Goal: Task Accomplishment & Management: Manage account settings

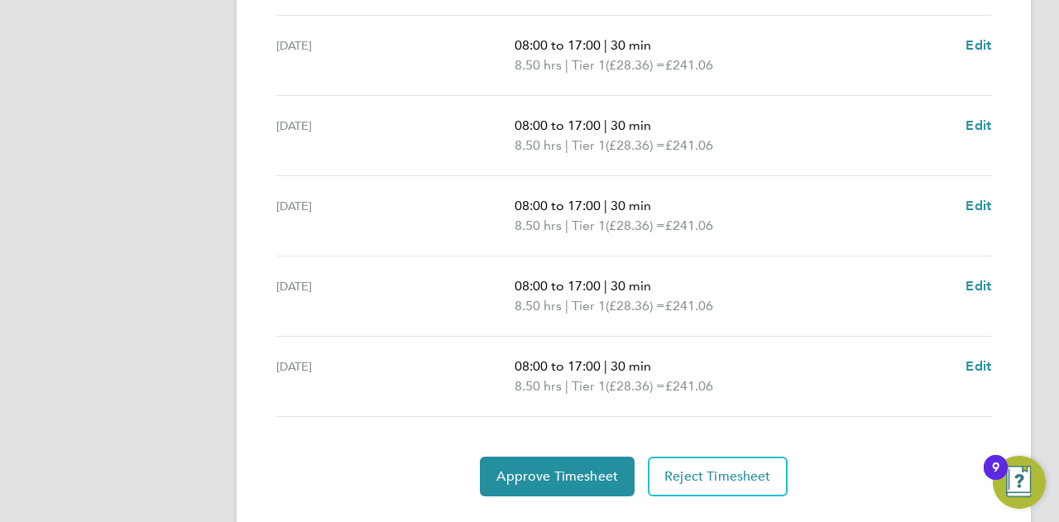
scroll to position [633, 0]
click at [983, 361] on span "Edit" at bounding box center [978, 365] width 26 height 16
select select "30"
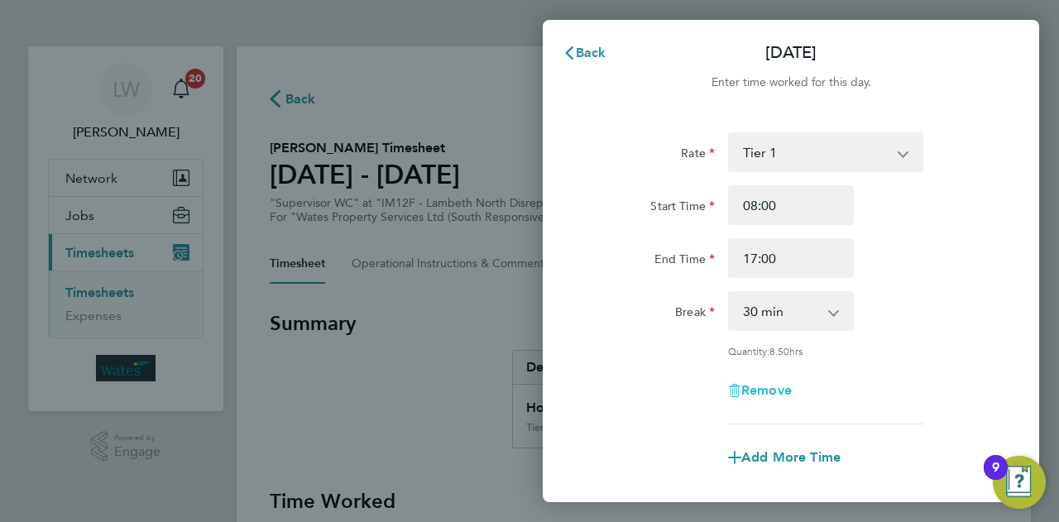
click at [780, 393] on span "Remove" at bounding box center [766, 390] width 50 height 16
select select "null"
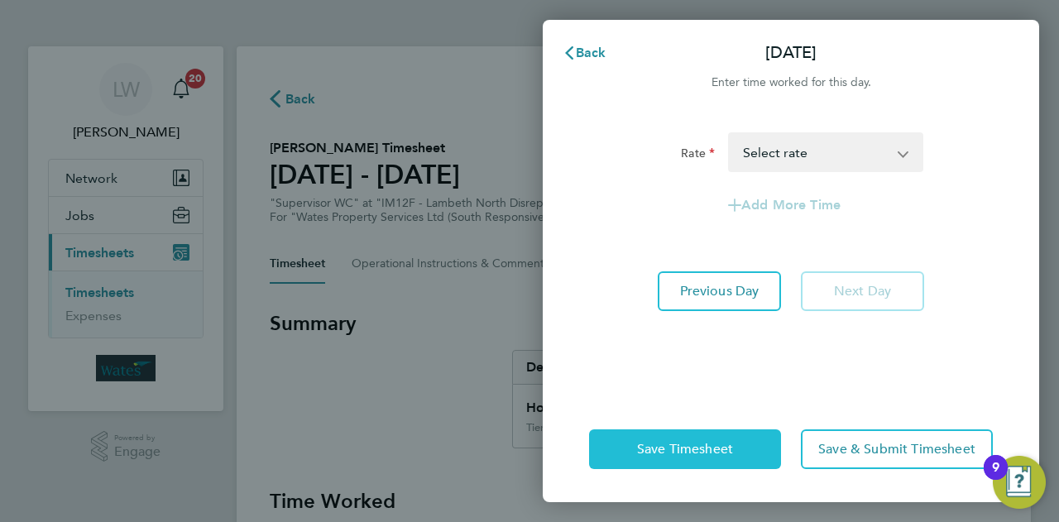
click at [735, 436] on button "Save Timesheet" at bounding box center [685, 449] width 192 height 40
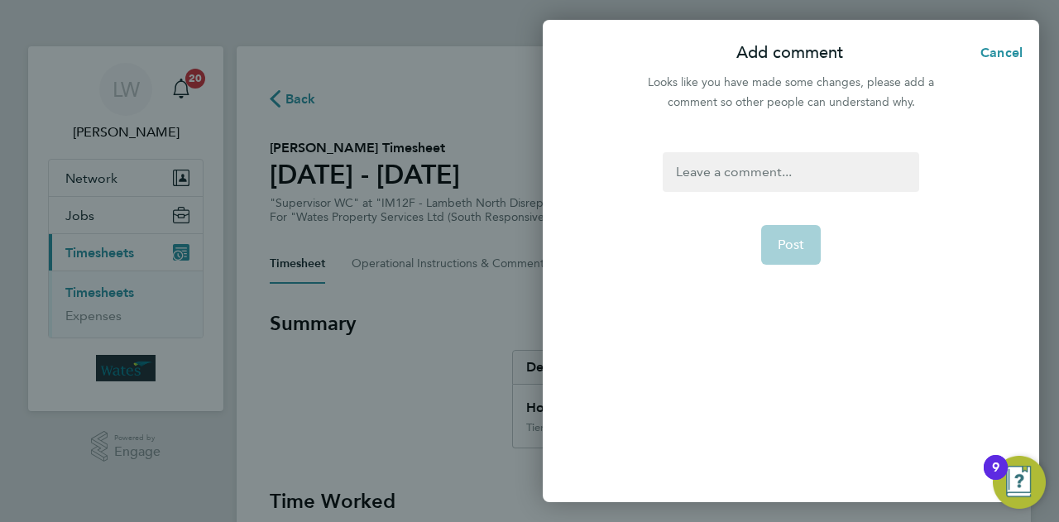
click at [747, 183] on div at bounding box center [790, 172] width 256 height 40
click at [771, 222] on form "Leave Post" at bounding box center [790, 262] width 269 height 220
click at [779, 239] on span "Post" at bounding box center [790, 245] width 27 height 17
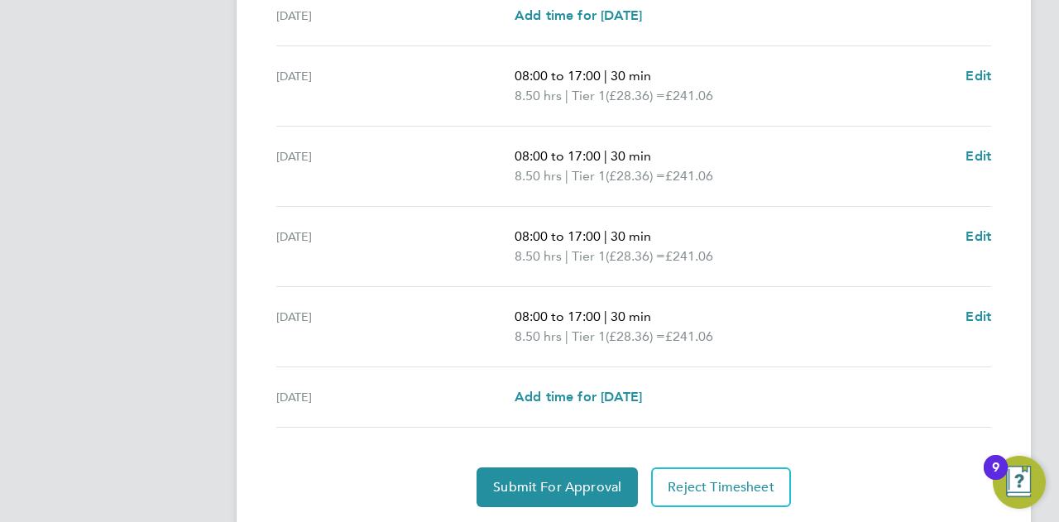
scroll to position [604, 0]
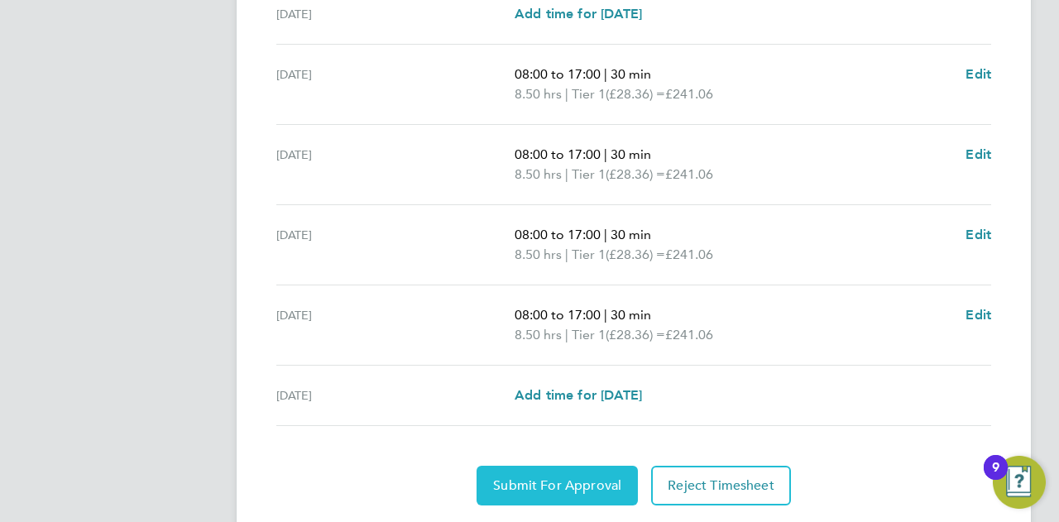
click at [600, 479] on span "Submit For Approval" at bounding box center [557, 485] width 128 height 17
click at [600, 479] on span "Approve Timesheet" at bounding box center [557, 485] width 122 height 17
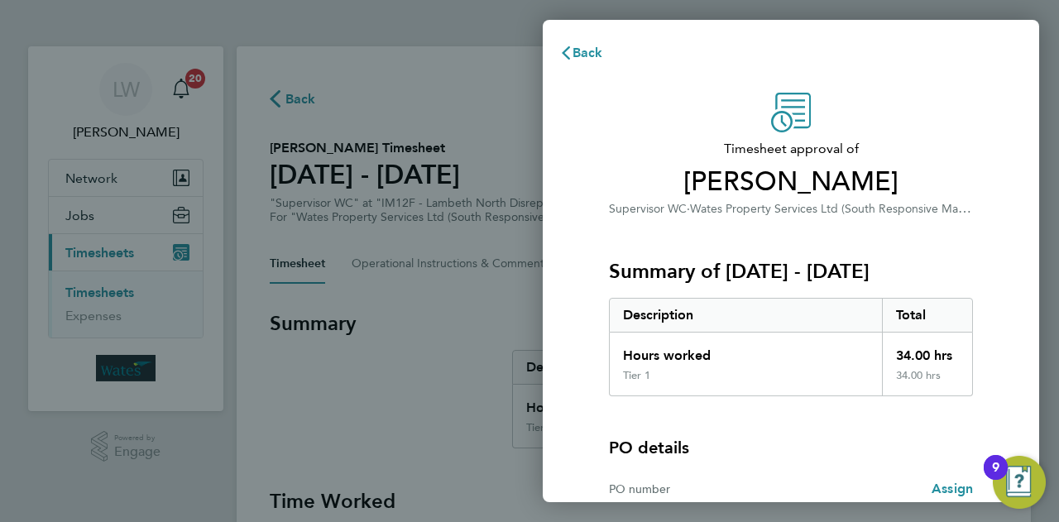
scroll to position [155, 0]
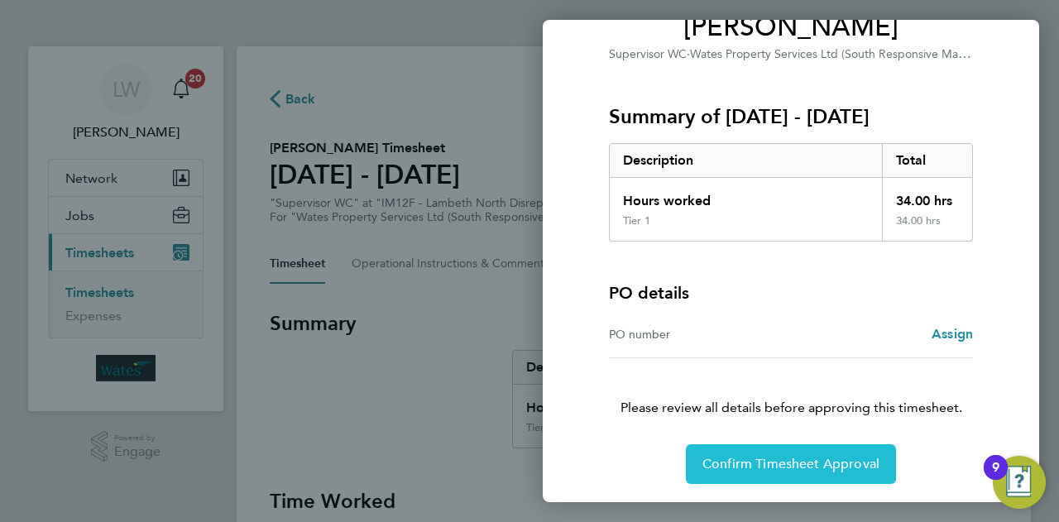
click at [777, 468] on span "Confirm Timesheet Approval" at bounding box center [790, 464] width 177 height 17
